Goal: Use online tool/utility

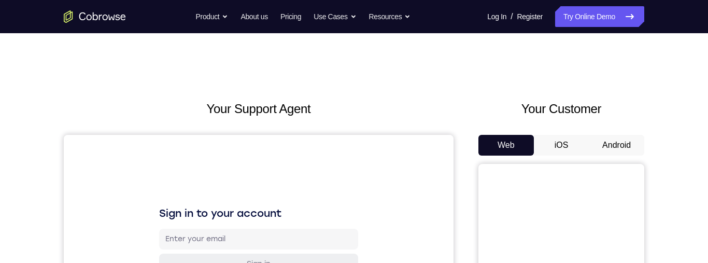
click at [354, 147] on button "Android" at bounding box center [616, 145] width 55 height 21
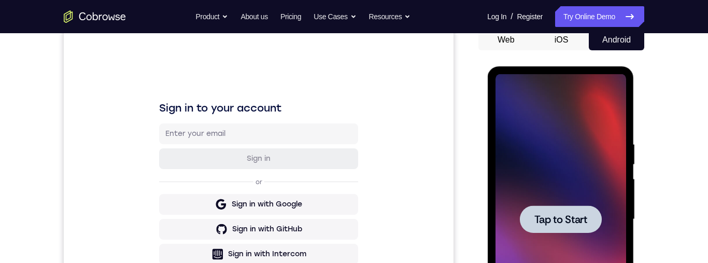
click at [354, 214] on span "Tap to Start" at bounding box center [560, 219] width 53 height 10
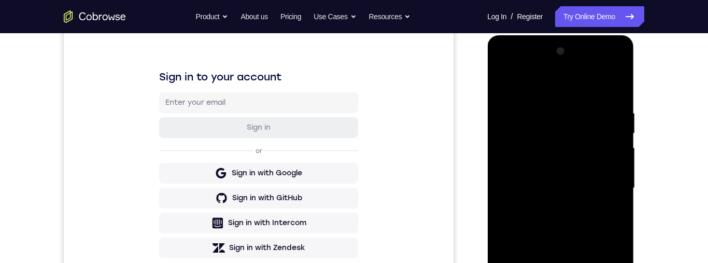
scroll to position [220, 0]
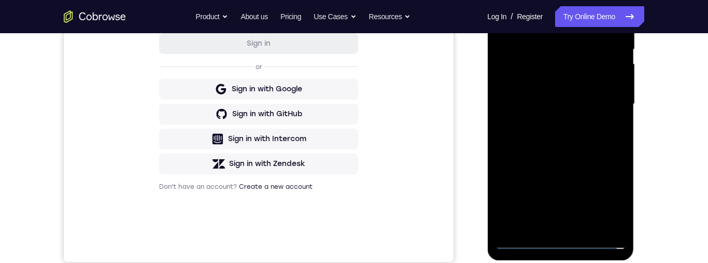
click at [354, 243] on div at bounding box center [560, 104] width 131 height 290
click at [354, 199] on div at bounding box center [560, 103] width 131 height 290
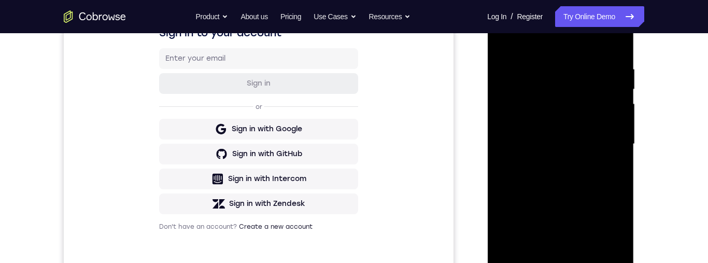
scroll to position [144, 0]
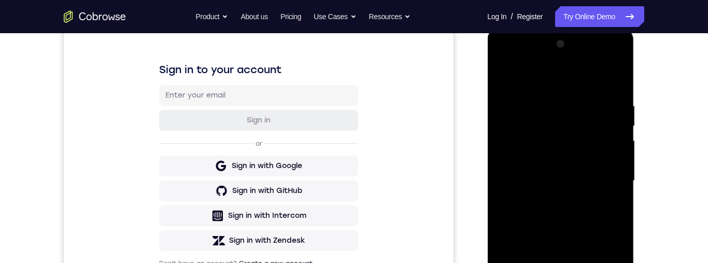
click at [354, 58] on div at bounding box center [560, 181] width 131 height 290
click at [354, 79] on div at bounding box center [560, 181] width 131 height 290
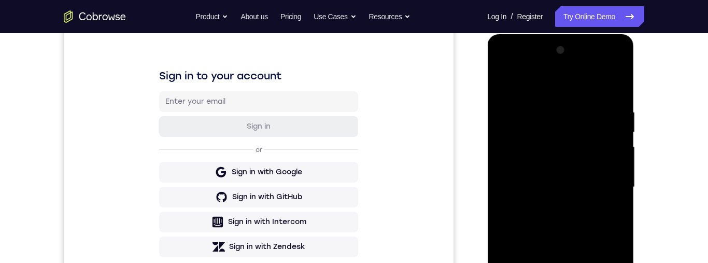
click at [354, 62] on div at bounding box center [560, 187] width 131 height 290
click at [354, 155] on div at bounding box center [560, 187] width 131 height 290
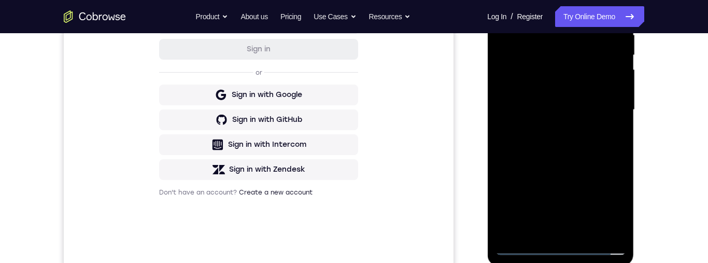
scroll to position [257, 0]
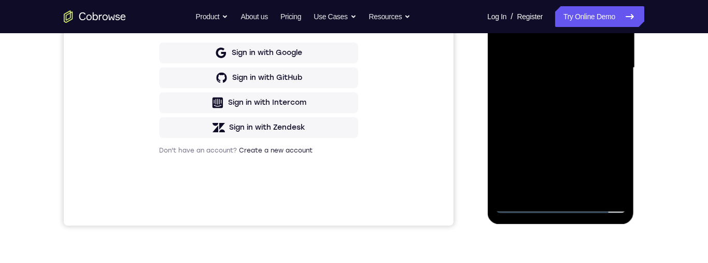
click at [354, 193] on div at bounding box center [560, 68] width 131 height 290
click at [354, 58] on div at bounding box center [560, 68] width 131 height 290
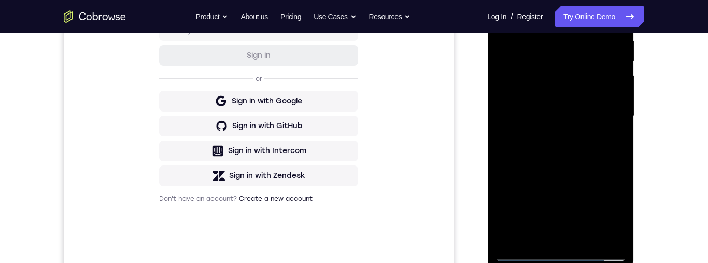
scroll to position [205, 0]
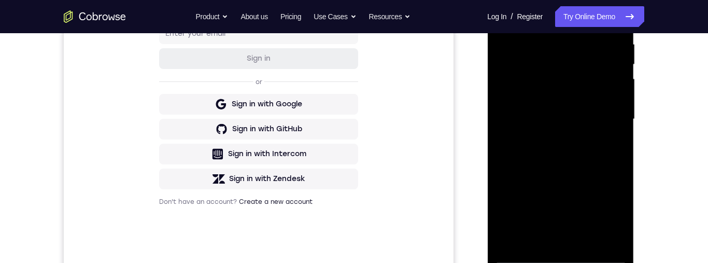
click at [354, 98] on div at bounding box center [560, 119] width 131 height 290
click at [354, 95] on div at bounding box center [560, 119] width 131 height 290
click at [354, 92] on div at bounding box center [560, 119] width 131 height 290
click at [354, 120] on div at bounding box center [560, 119] width 131 height 290
click at [354, 155] on div at bounding box center [560, 119] width 131 height 290
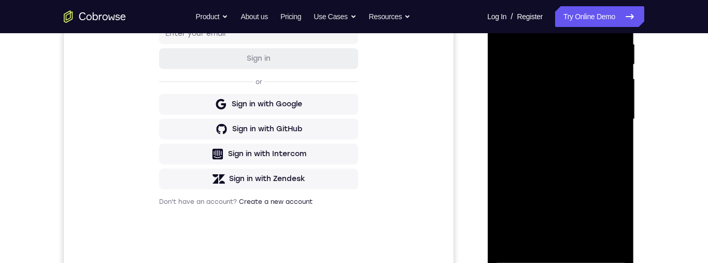
click at [354, 144] on div at bounding box center [560, 119] width 131 height 290
click at [354, 151] on div at bounding box center [560, 119] width 131 height 290
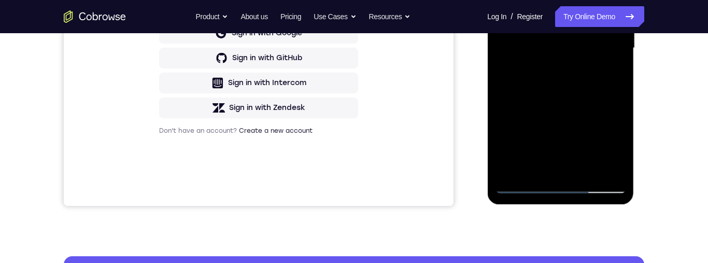
scroll to position [249, 0]
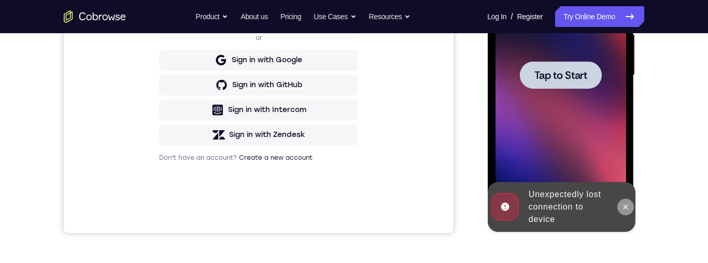
click at [354, 214] on button at bounding box center [625, 207] width 17 height 17
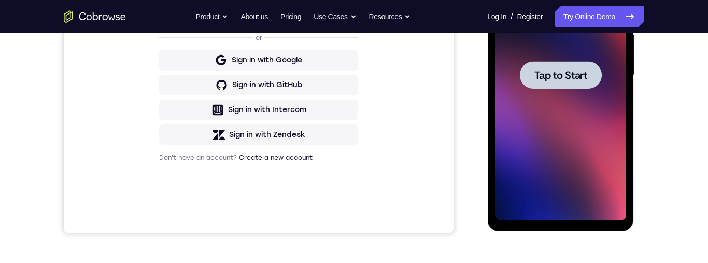
click at [354, 70] on span "Tap to Start" at bounding box center [560, 75] width 53 height 10
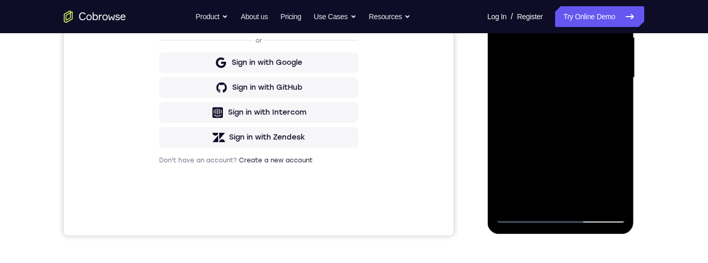
scroll to position [251, 0]
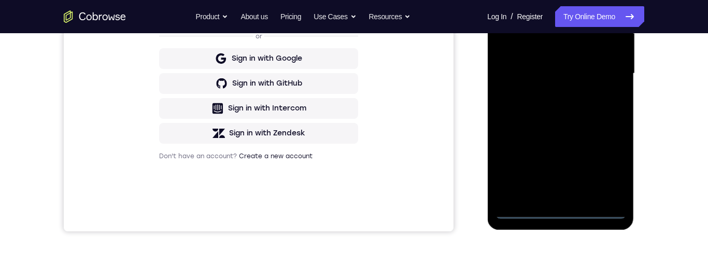
click at [354, 211] on div at bounding box center [560, 73] width 131 height 290
click at [354, 166] on div at bounding box center [560, 73] width 131 height 290
click at [354, 165] on div at bounding box center [560, 73] width 131 height 290
click at [354, 166] on div at bounding box center [560, 73] width 131 height 290
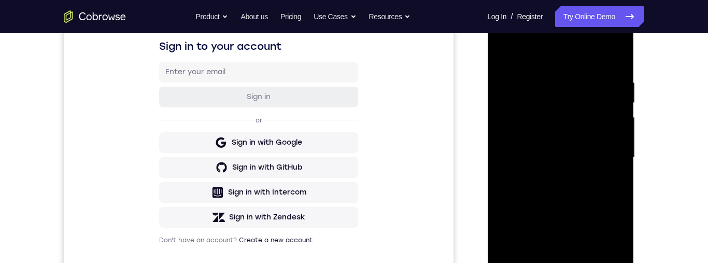
scroll to position [77, 0]
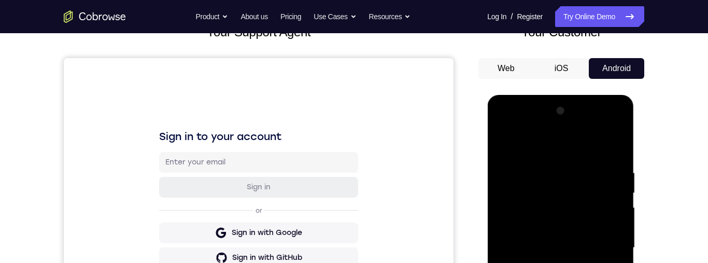
click at [354, 128] on div at bounding box center [560, 248] width 131 height 290
click at [354, 143] on div at bounding box center [560, 248] width 131 height 290
click at [354, 128] on div at bounding box center [560, 248] width 131 height 290
click at [354, 127] on div at bounding box center [560, 248] width 131 height 290
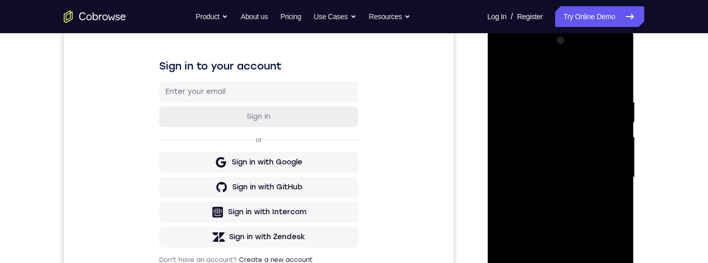
scroll to position [143, 0]
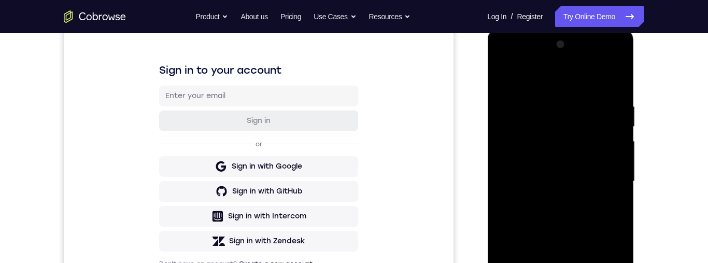
click at [354, 81] on div at bounding box center [560, 181] width 131 height 290
click at [354, 86] on div at bounding box center [560, 181] width 131 height 290
click at [354, 78] on div at bounding box center [560, 181] width 131 height 290
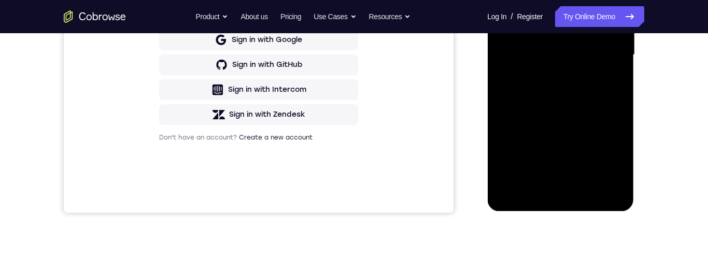
scroll to position [0, 0]
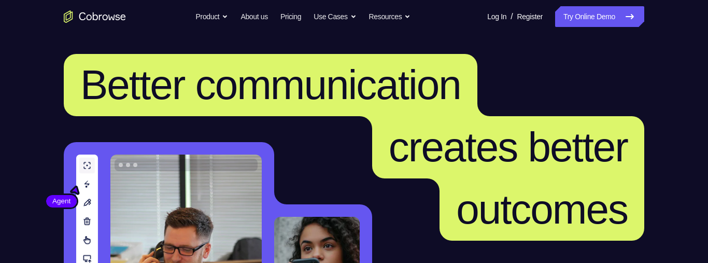
scroll to position [52, 0]
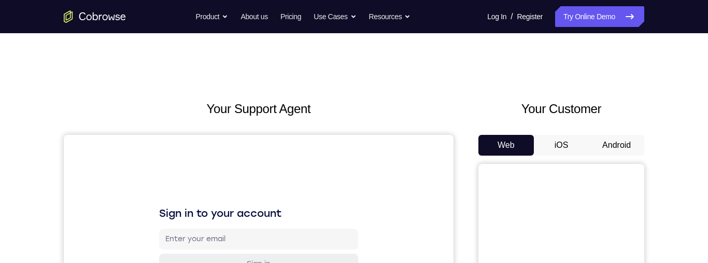
click at [609, 141] on button "Android" at bounding box center [616, 145] width 55 height 21
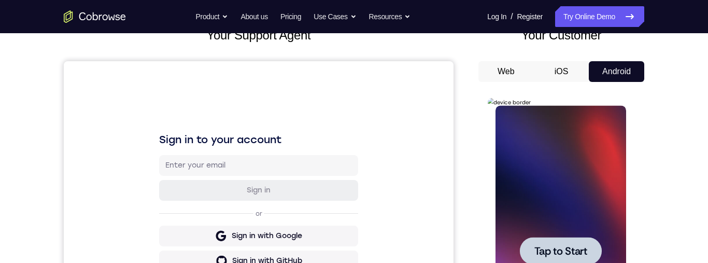
scroll to position [215, 0]
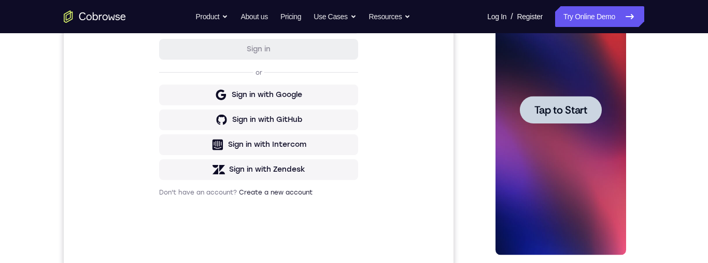
click at [568, 109] on span "Tap to Start" at bounding box center [560, 110] width 53 height 10
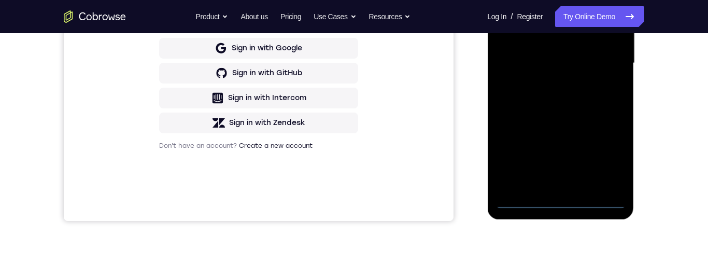
scroll to position [270, 0]
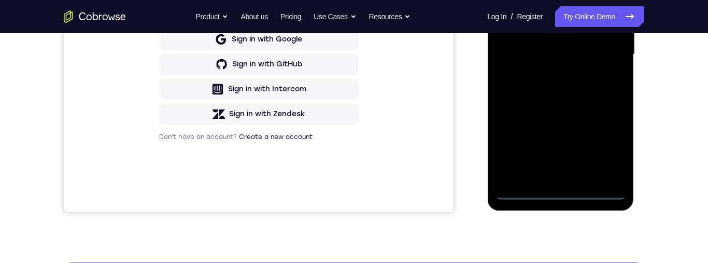
click at [565, 191] on div at bounding box center [560, 54] width 131 height 290
click at [563, 192] on div at bounding box center [560, 54] width 131 height 290
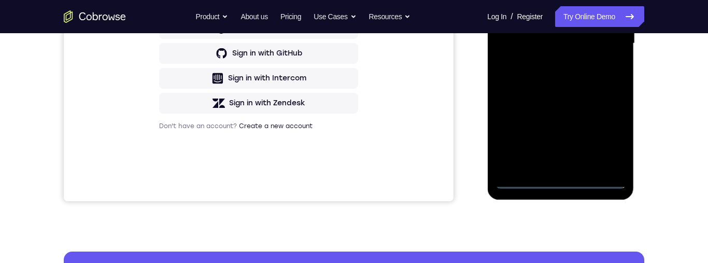
scroll to position [245, 0]
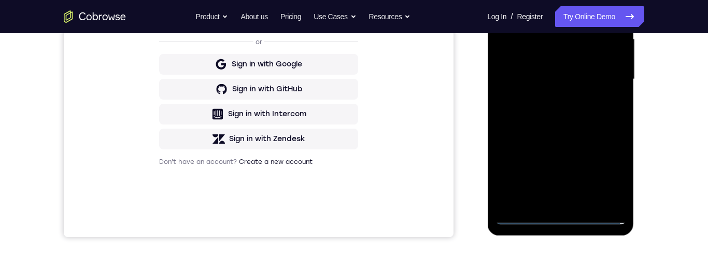
click at [608, 168] on div at bounding box center [560, 79] width 131 height 290
click at [607, 171] on div at bounding box center [560, 79] width 131 height 290
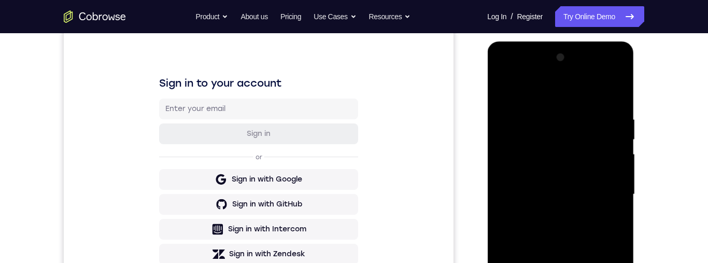
scroll to position [76, 0]
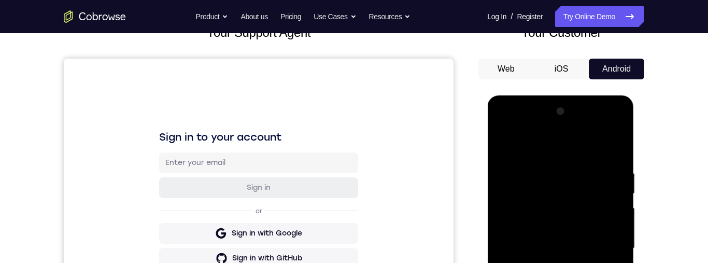
click at [618, 127] on div at bounding box center [560, 248] width 131 height 290
click at [605, 140] on div at bounding box center [560, 248] width 131 height 290
click at [568, 128] on div at bounding box center [560, 248] width 131 height 290
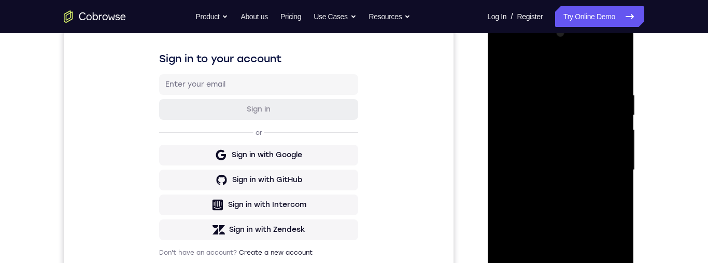
click at [519, 127] on div at bounding box center [560, 170] width 131 height 290
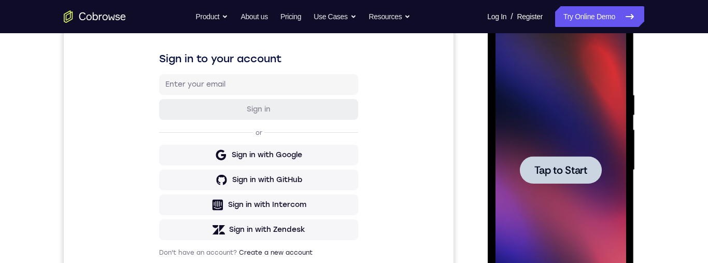
scroll to position [244, 0]
